Goal: Task Accomplishment & Management: Complete application form

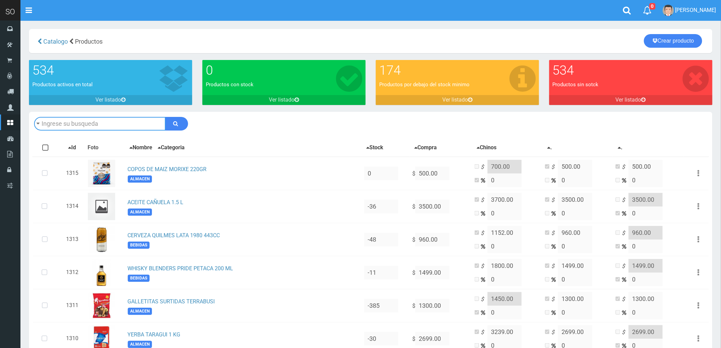
click at [110, 124] on input "text" at bounding box center [100, 124] width 132 height 14
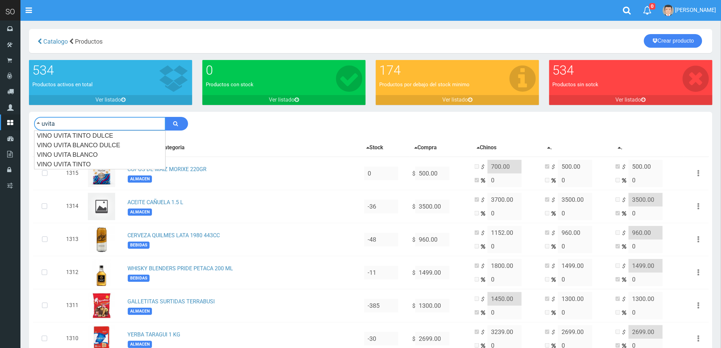
type input "uvita"
click at [165, 117] on button "submit" at bounding box center [176, 124] width 23 height 14
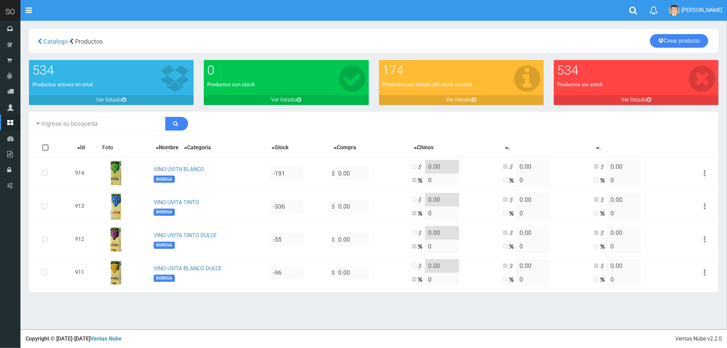
type input "uvita"
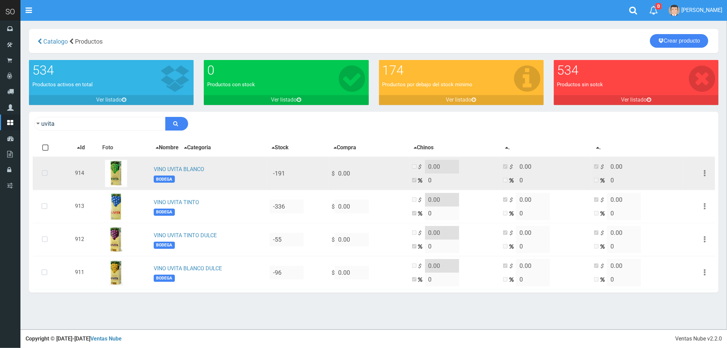
click at [45, 171] on icon at bounding box center [45, 173] width 18 height 22
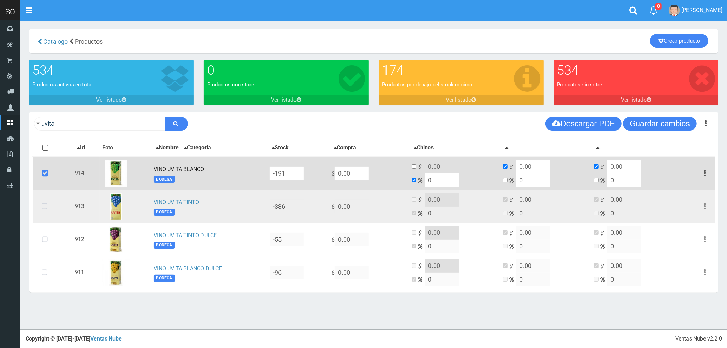
click at [46, 207] on icon at bounding box center [44, 206] width 18 height 22
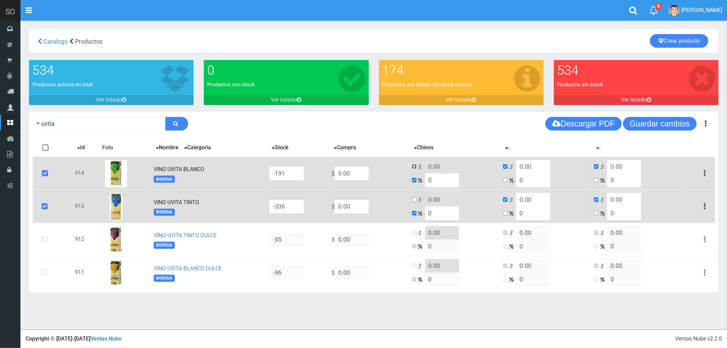
click at [416, 165] on input "checkbox" at bounding box center [414, 166] width 4 height 4
checkbox input "true"
checkbox input "false"
click at [416, 201] on input "checkbox" at bounding box center [414, 199] width 4 height 4
checkbox input "true"
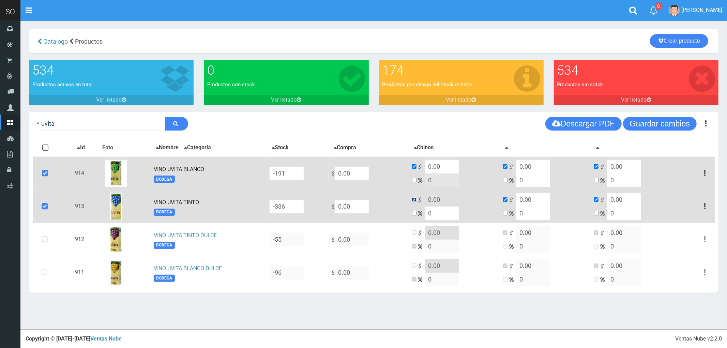
checkbox input "false"
drag, startPoint x: 377, startPoint y: 169, endPoint x: 347, endPoint y: 167, distance: 29.4
click at [347, 167] on td "$ 0.00" at bounding box center [369, 173] width 80 height 33
type input "1"
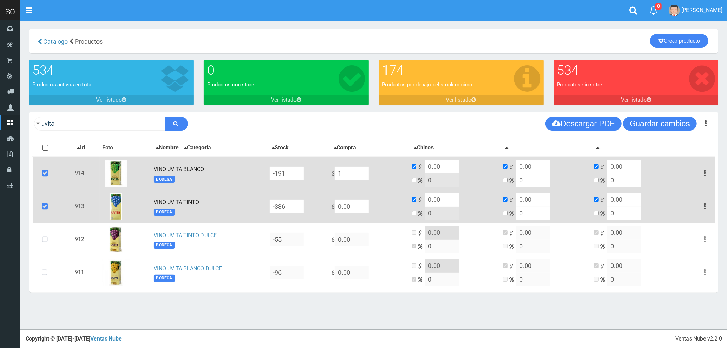
type input "1"
type input "10"
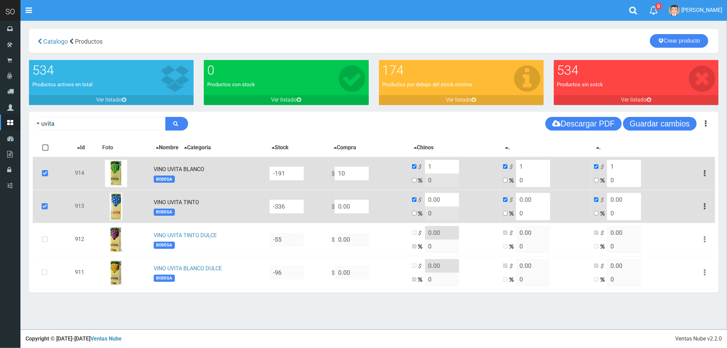
type input "10"
type input "100"
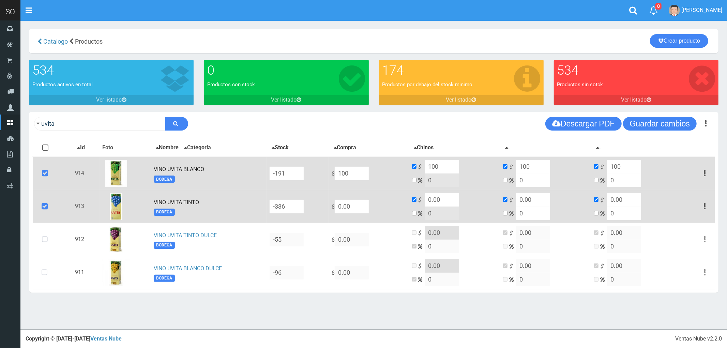
type input "1000"
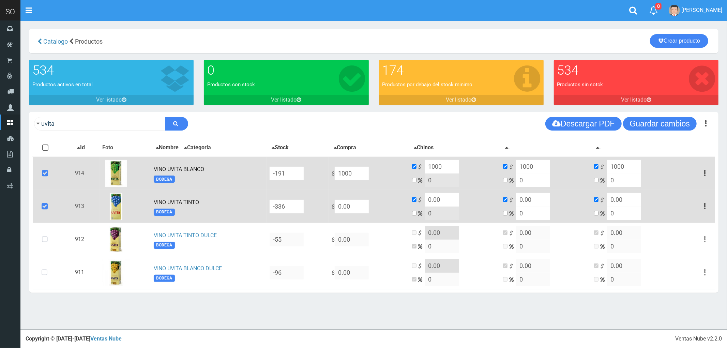
drag, startPoint x: 447, startPoint y: 168, endPoint x: 437, endPoint y: 168, distance: 10.6
click at [437, 168] on td "$ 1000 0" at bounding box center [454, 173] width 91 height 33
type input "1350"
drag, startPoint x: 454, startPoint y: 200, endPoint x: 433, endPoint y: 199, distance: 20.5
click at [433, 199] on td "$ 0.00 0" at bounding box center [454, 206] width 91 height 33
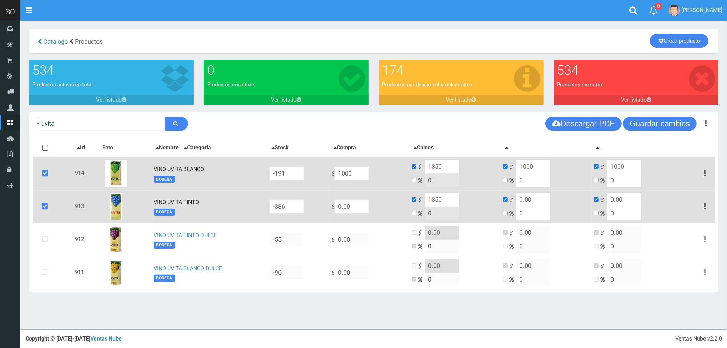
type input "1350"
click at [533, 169] on input "1000" at bounding box center [533, 167] width 34 height 14
click at [535, 196] on input "0.00" at bounding box center [533, 200] width 34 height 14
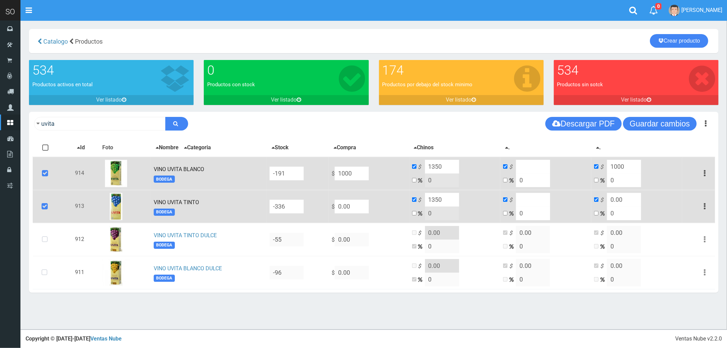
click at [627, 165] on input "1000" at bounding box center [624, 167] width 34 height 14
click at [629, 200] on input "0.00" at bounding box center [624, 200] width 34 height 14
drag, startPoint x: 377, startPoint y: 209, endPoint x: 353, endPoint y: 208, distance: 24.2
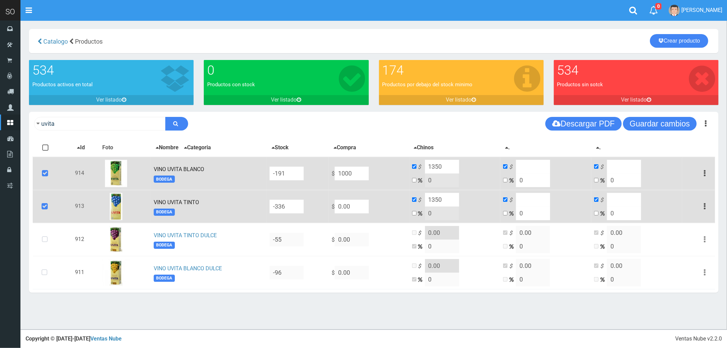
click at [353, 208] on td "$ 0.00" at bounding box center [369, 206] width 80 height 33
type input "1"
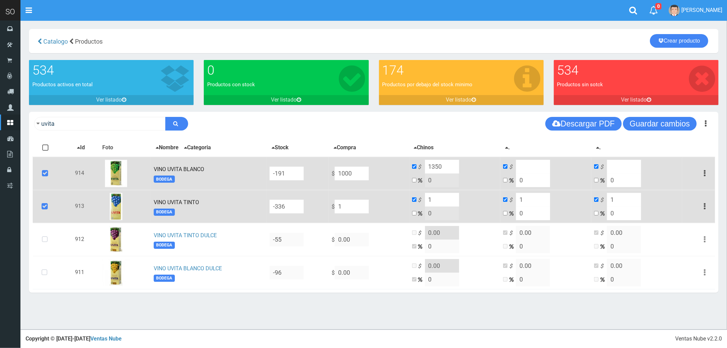
type input "10"
type input "100"
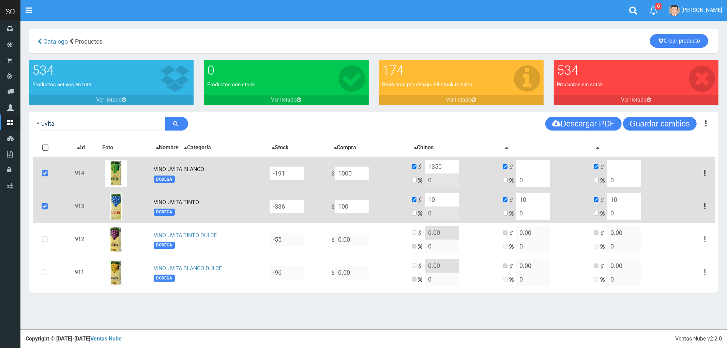
type input "100"
type input "1000"
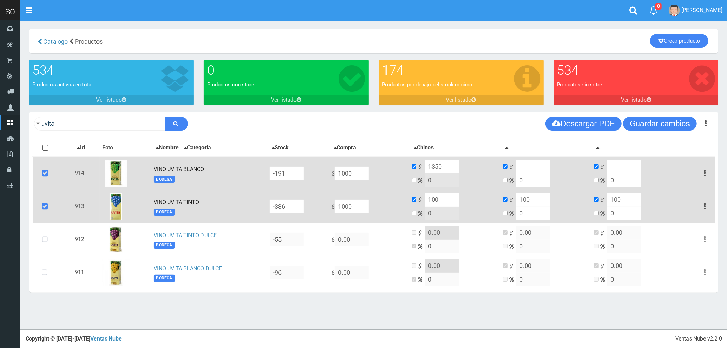
type input "1000"
click at [447, 195] on input "1000" at bounding box center [442, 200] width 34 height 14
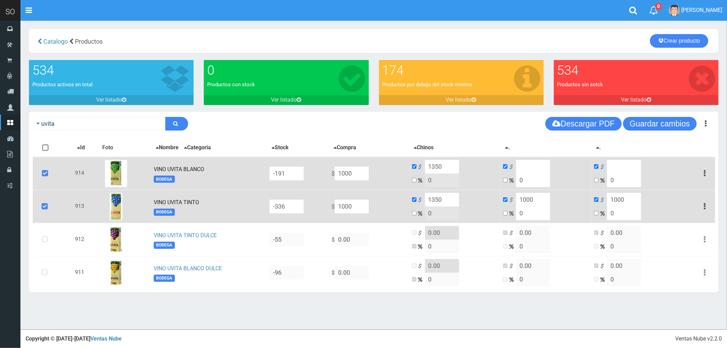
type input "1350"
click at [542, 198] on input "1000" at bounding box center [533, 200] width 34 height 14
click at [621, 195] on input "1000" at bounding box center [624, 200] width 34 height 14
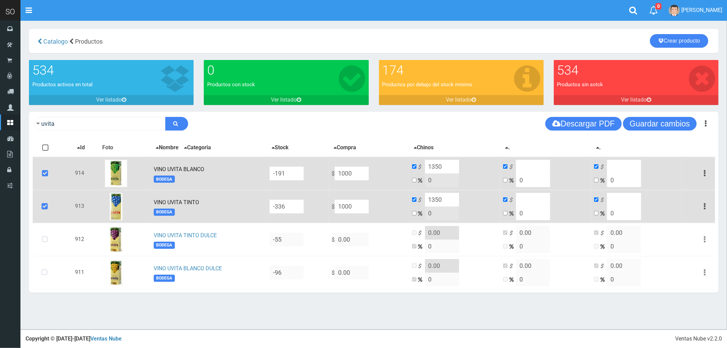
click at [450, 162] on input "1350" at bounding box center [442, 167] width 34 height 14
type input "1400"
click at [452, 198] on input "1350" at bounding box center [442, 200] width 34 height 14
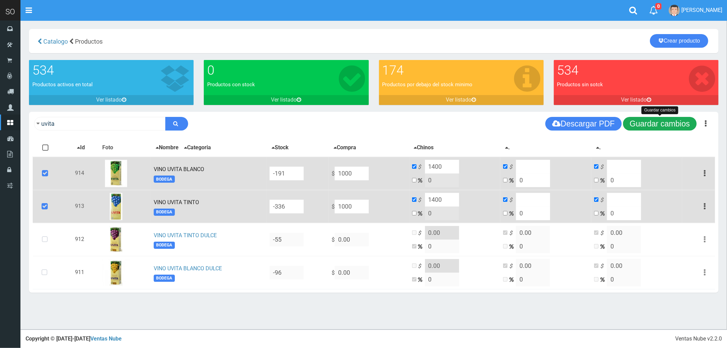
type input "1400"
click at [654, 125] on button "Guardar cambios" at bounding box center [660, 124] width 74 height 14
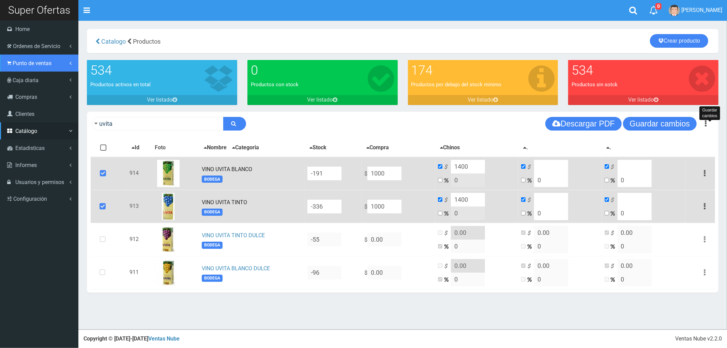
click at [28, 62] on span "Punto de ventas" at bounding box center [32, 63] width 39 height 6
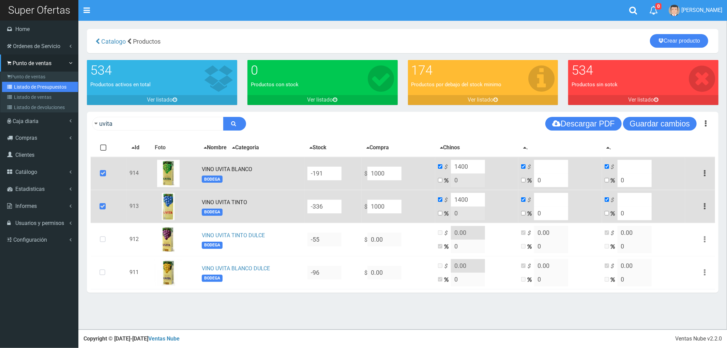
click at [33, 86] on link "Listado de Presupuestos" at bounding box center [40, 87] width 76 height 10
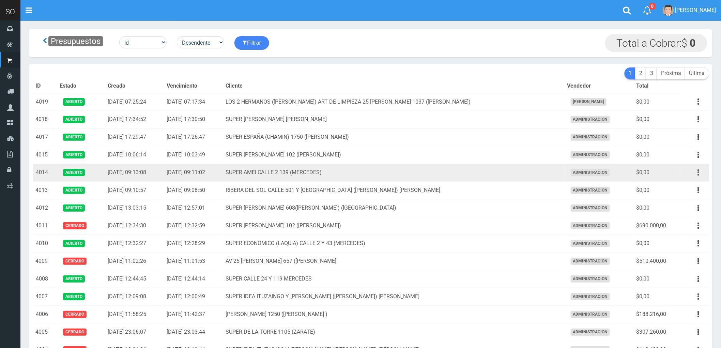
click at [698, 174] on icon "button" at bounding box center [699, 173] width 2 height 12
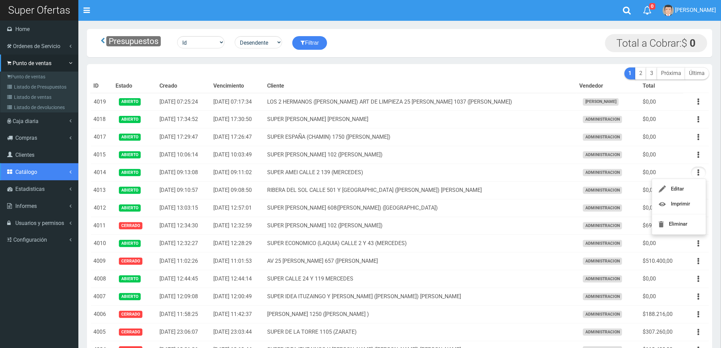
click at [25, 171] on span "Catálogo" at bounding box center [26, 172] width 22 height 6
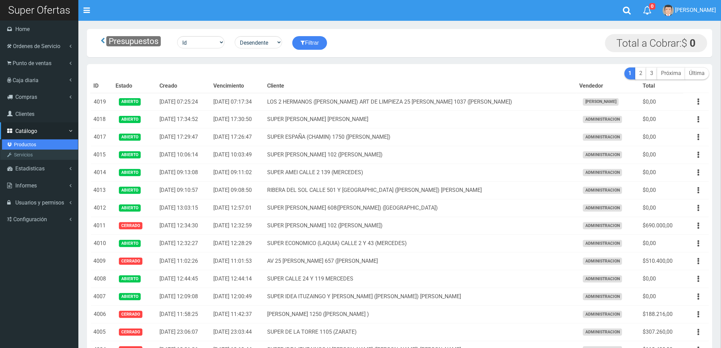
click at [26, 142] on link "Productos" at bounding box center [40, 144] width 76 height 10
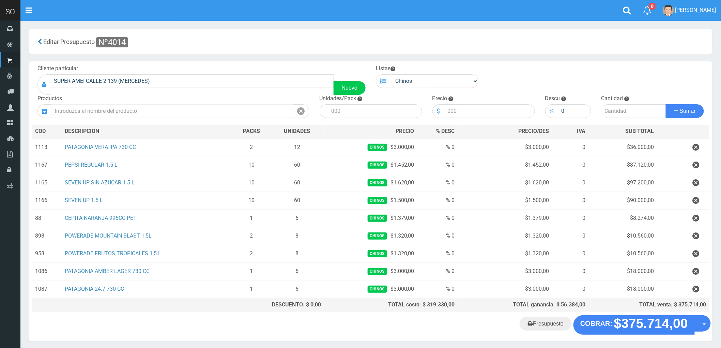
click at [141, 113] on input "text" at bounding box center [172, 111] width 242 height 14
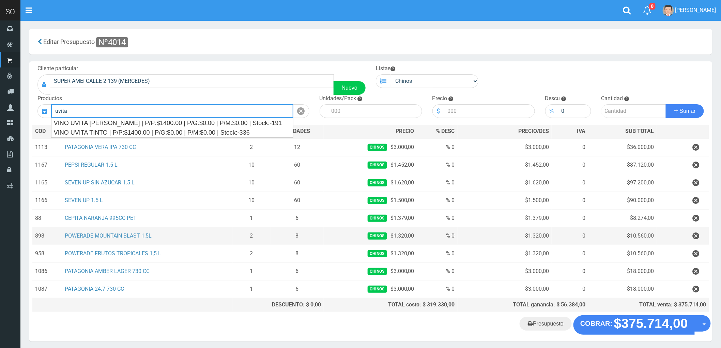
type input "uvita"
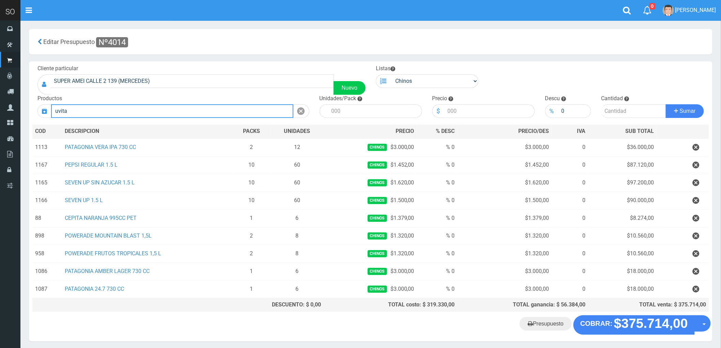
drag, startPoint x: 84, startPoint y: 112, endPoint x: 52, endPoint y: 113, distance: 32.4
click at [52, 113] on input "uvita" at bounding box center [172, 111] width 242 height 14
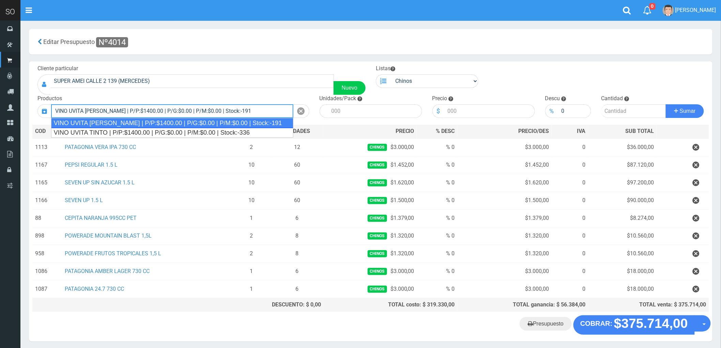
type input "VINO UVITA BLANCO | P/P:$1400.00 | P/G:$0.00 | P/M:$0.00 | Stock:-191"
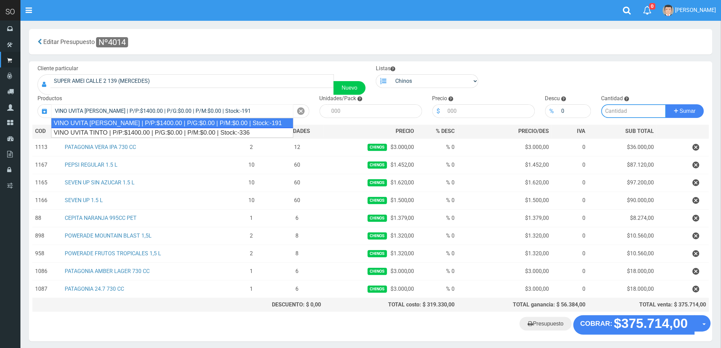
type input "12"
type input "1400.00"
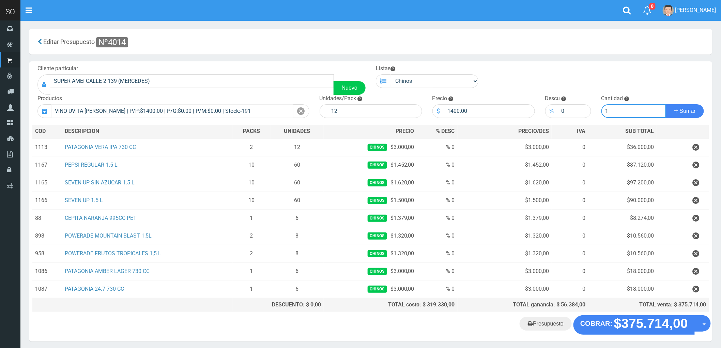
type input "1"
click at [666, 104] on button "Sumar" at bounding box center [685, 111] width 38 height 14
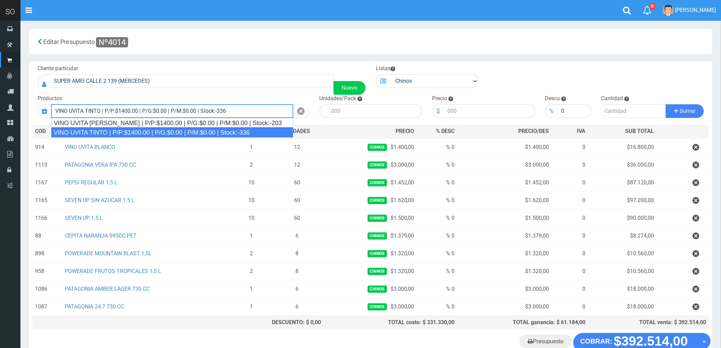
type input "VINO UVITA TINTO | P/P:$1400.00 | P/G:$0.00 | P/M:$0.00 | Stock:-336"
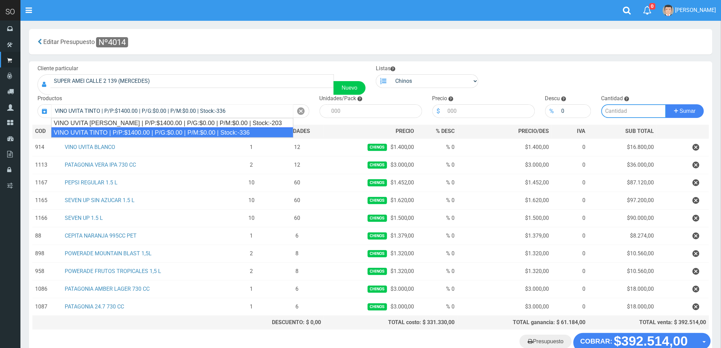
type input "12"
type input "1400.00"
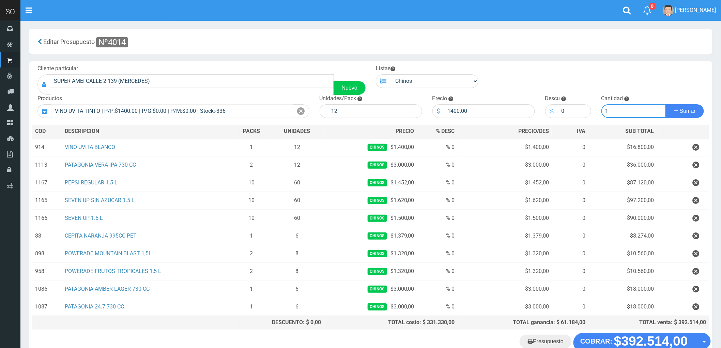
type input "1"
click at [666, 104] on button "Sumar" at bounding box center [685, 111] width 38 height 14
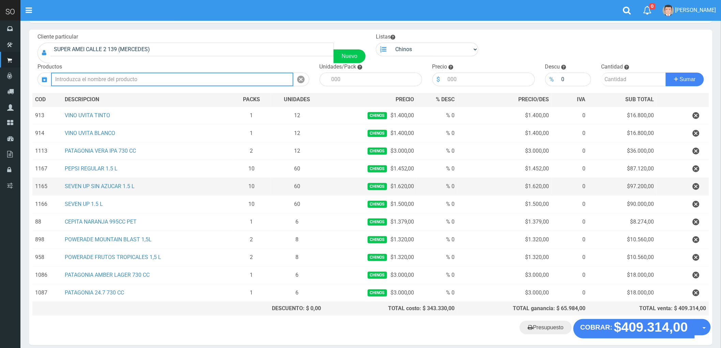
scroll to position [64, 0]
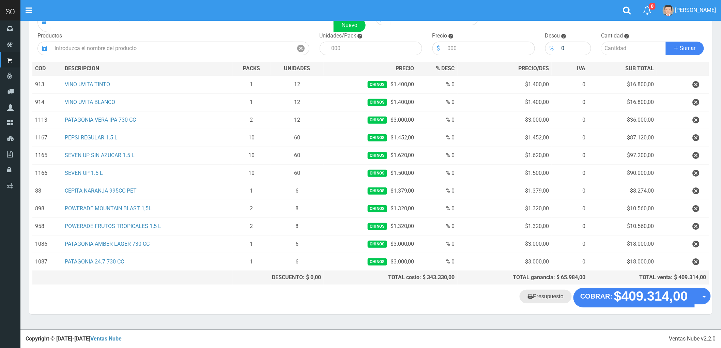
click at [551, 297] on link "Presupuesto" at bounding box center [546, 297] width 52 height 14
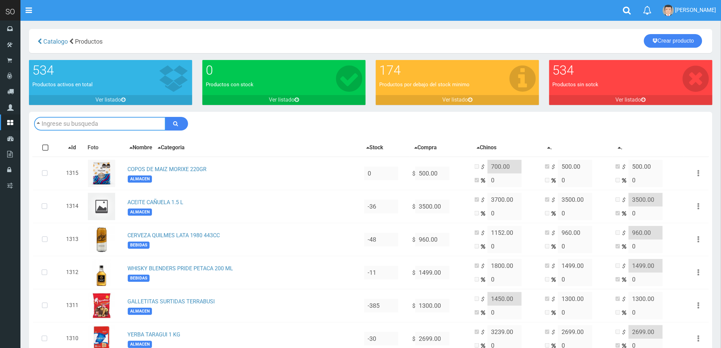
click at [69, 123] on input "text" at bounding box center [100, 124] width 132 height 14
type input "uvita"
click at [165, 117] on button "submit" at bounding box center [176, 124] width 23 height 14
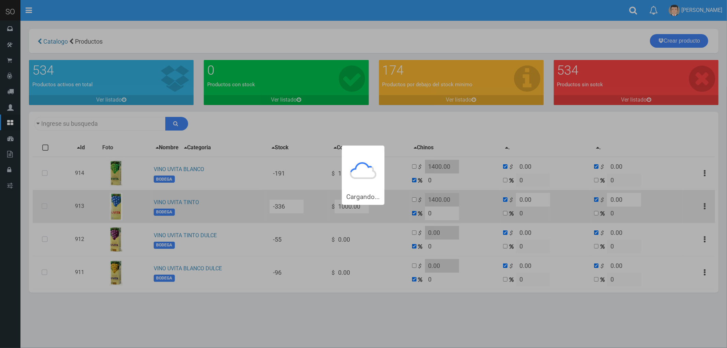
type input "uvita"
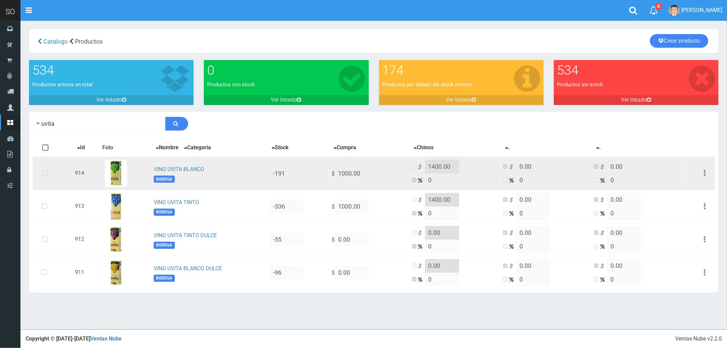
click at [46, 174] on icon at bounding box center [45, 173] width 18 height 22
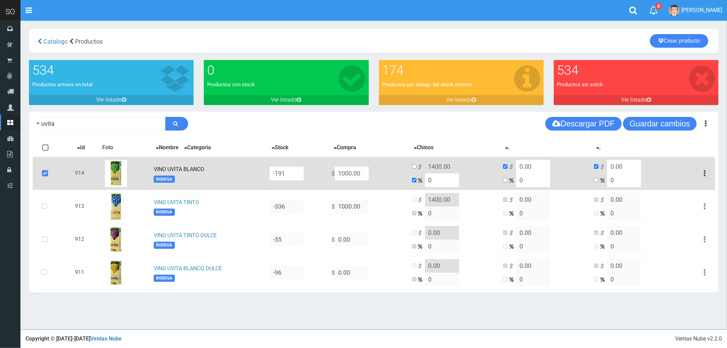
click at [191, 166] on link "VINO UVITA BLANCO" at bounding box center [179, 169] width 50 height 6
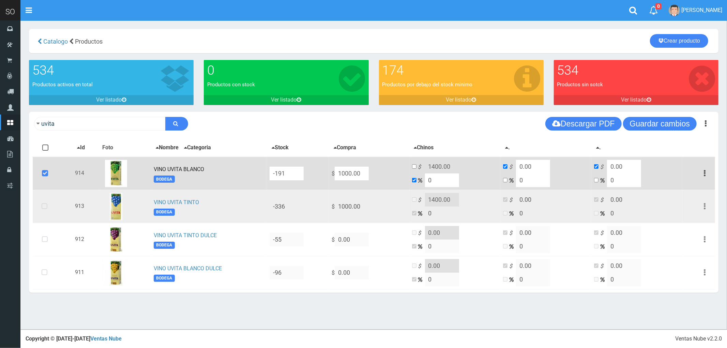
drag, startPoint x: 46, startPoint y: 206, endPoint x: 62, endPoint y: 203, distance: 16.0
click at [47, 206] on icon at bounding box center [44, 206] width 18 height 22
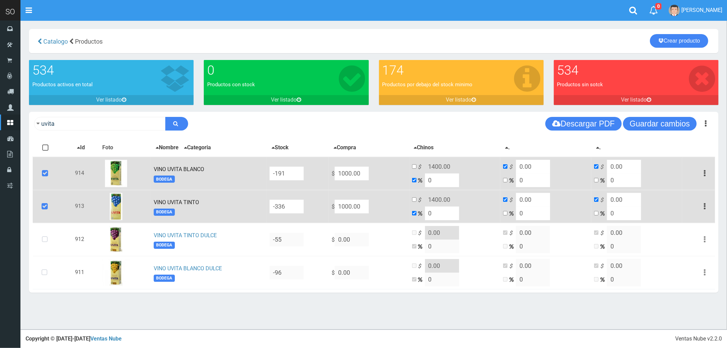
click at [194, 201] on link "VINO UVITA TINTO" at bounding box center [176, 202] width 45 height 6
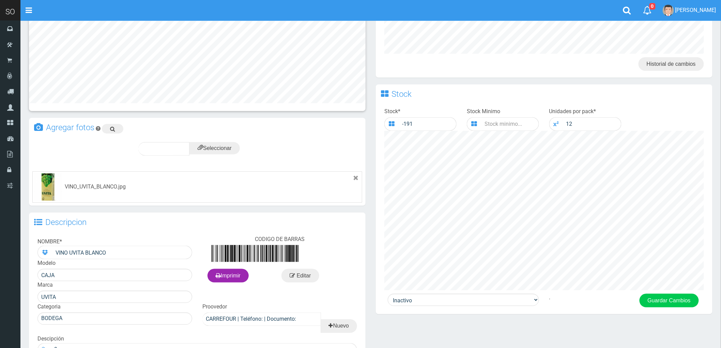
scroll to position [292, 0]
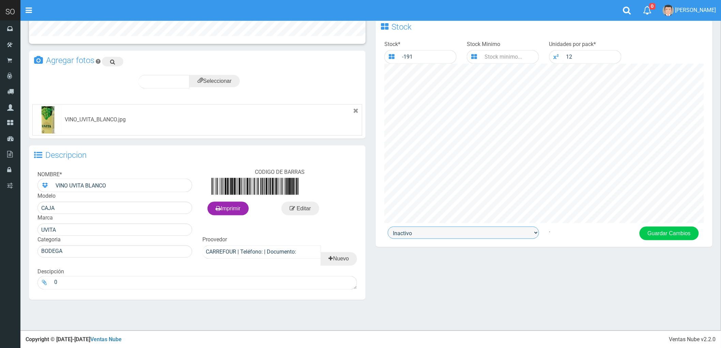
click at [449, 234] on select "Activo Inactivo" at bounding box center [463, 233] width 151 height 12
select select "1"
click at [388, 228] on select "Activo Inactivo" at bounding box center [463, 233] width 151 height 12
click at [673, 239] on button "Guardar Cambios" at bounding box center [668, 234] width 59 height 14
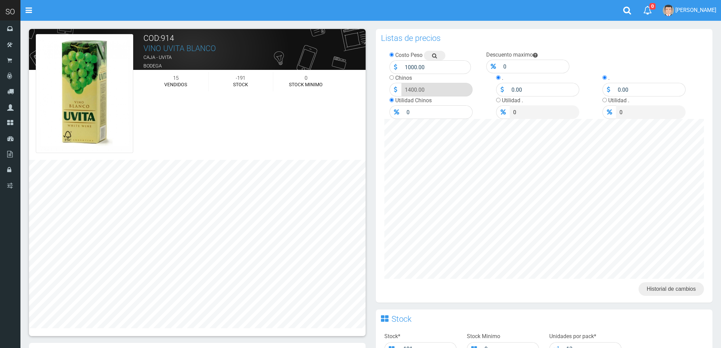
scroll to position [292, 0]
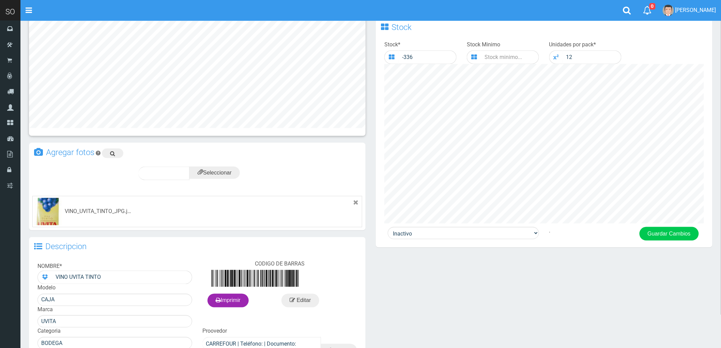
scroll to position [384, 0]
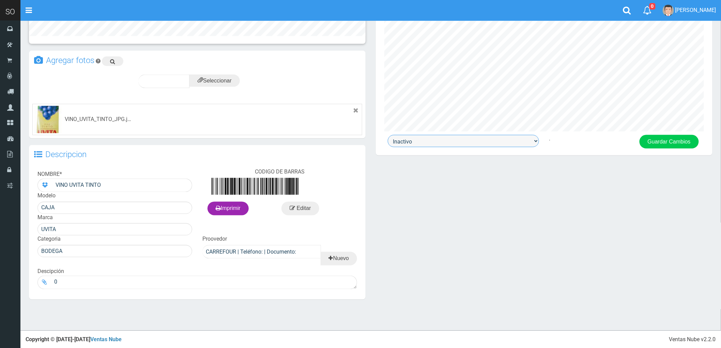
click at [417, 143] on select "Activo Inactivo" at bounding box center [463, 141] width 151 height 12
select select "1"
click at [388, 136] on select "Activo Inactivo" at bounding box center [463, 141] width 151 height 12
click at [663, 141] on button "Guardar Cambios" at bounding box center [668, 142] width 59 height 14
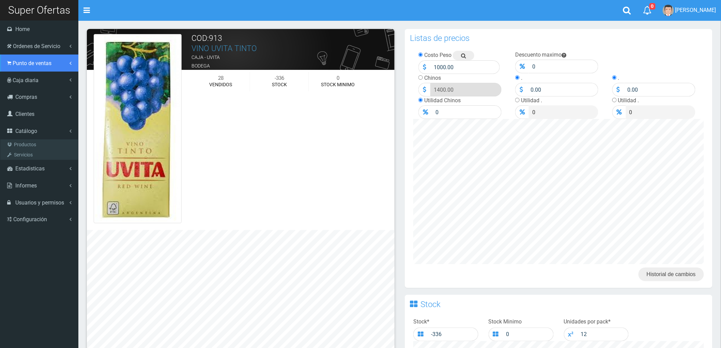
click at [27, 66] on span "Punto de ventas" at bounding box center [32, 63] width 39 height 6
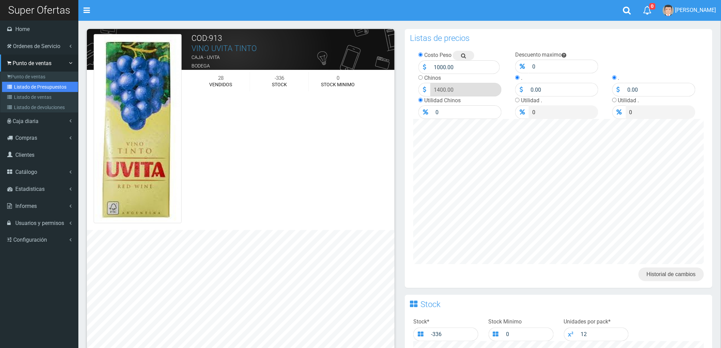
click at [33, 86] on link "Listado de Presupuestos" at bounding box center [40, 87] width 76 height 10
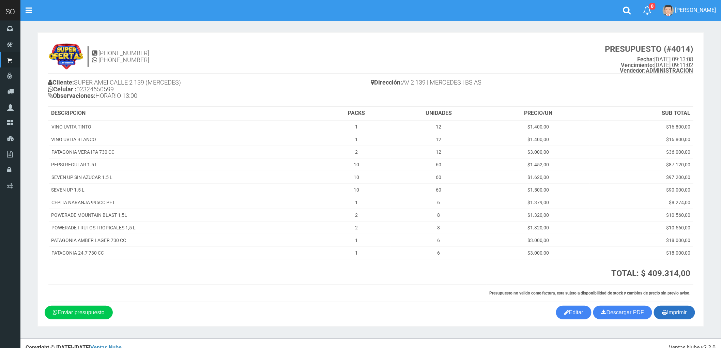
click at [673, 311] on button "Imprimir" at bounding box center [674, 313] width 41 height 14
